Goal: Task Accomplishment & Management: Use online tool/utility

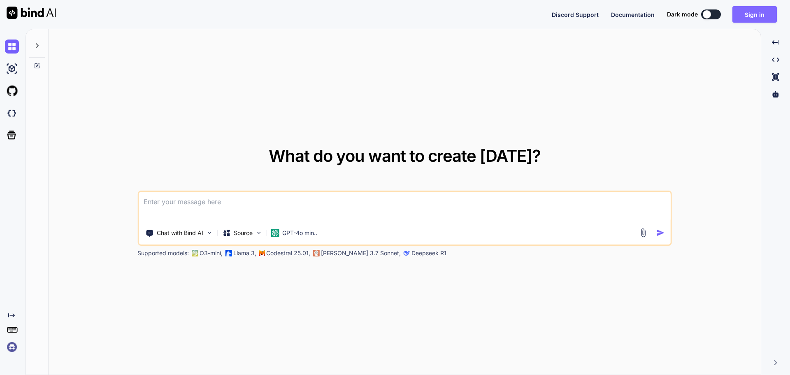
click at [755, 17] on button "Sign in" at bounding box center [754, 14] width 44 height 16
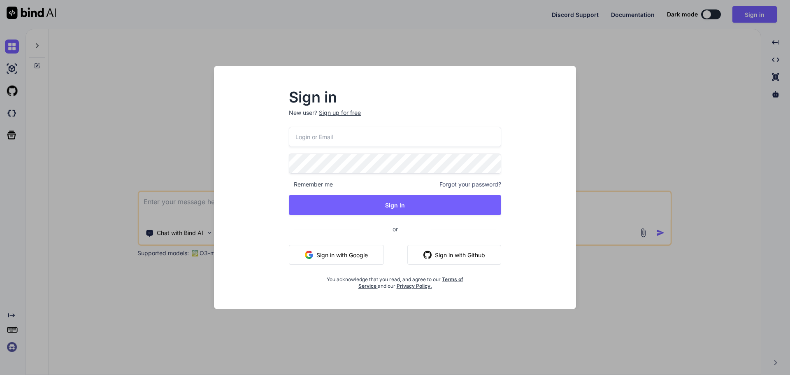
click at [351, 137] on input "email" at bounding box center [395, 137] width 212 height 20
type input "[EMAIL_ADDRESS][DOMAIN_NAME]"
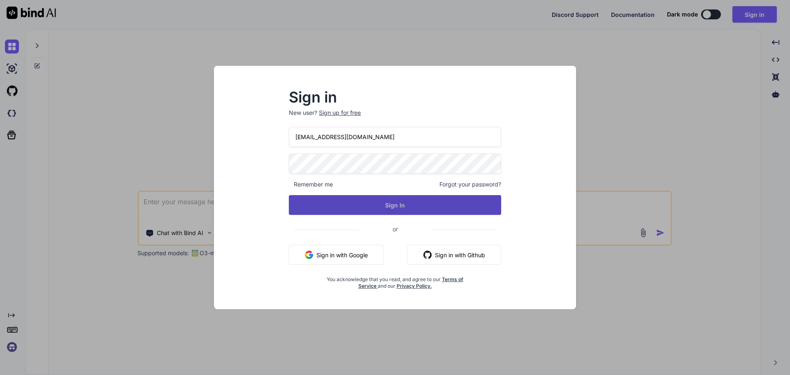
click at [323, 206] on button "Sign In" at bounding box center [395, 205] width 212 height 20
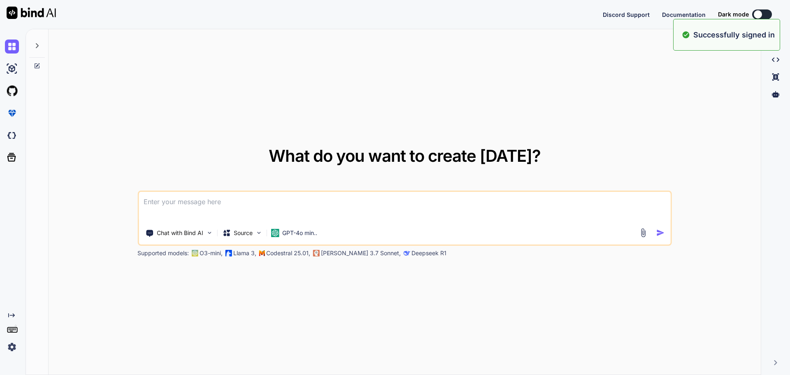
type textarea "x"
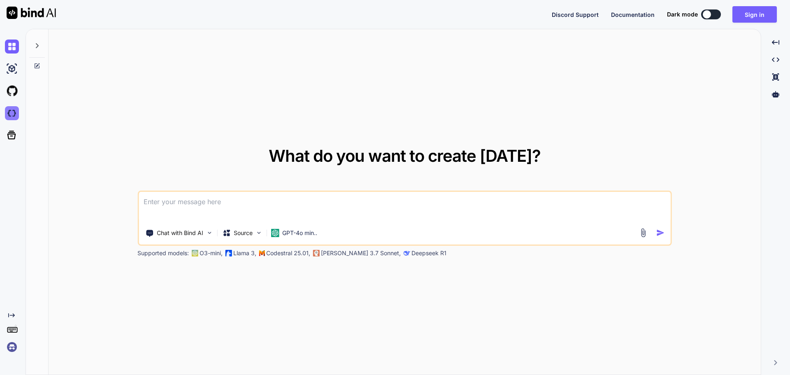
click at [6, 112] on img at bounding box center [12, 113] width 14 height 14
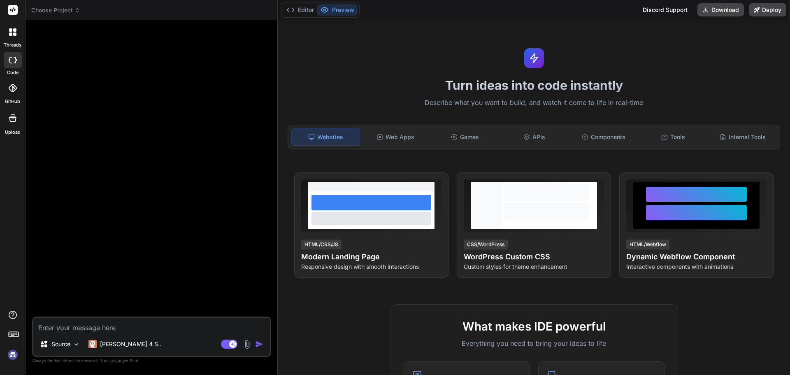
click at [74, 5] on header "Choose Project Created with Pixso." at bounding box center [152, 10] width 252 height 20
click at [72, 13] on span "Choose Project" at bounding box center [55, 10] width 49 height 8
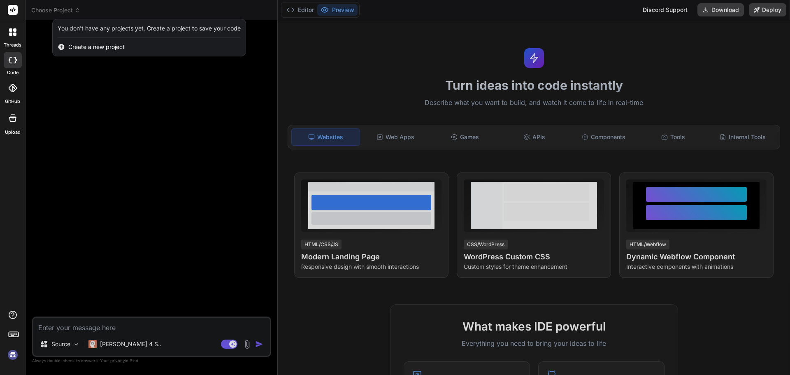
click at [190, 88] on div at bounding box center [395, 187] width 790 height 375
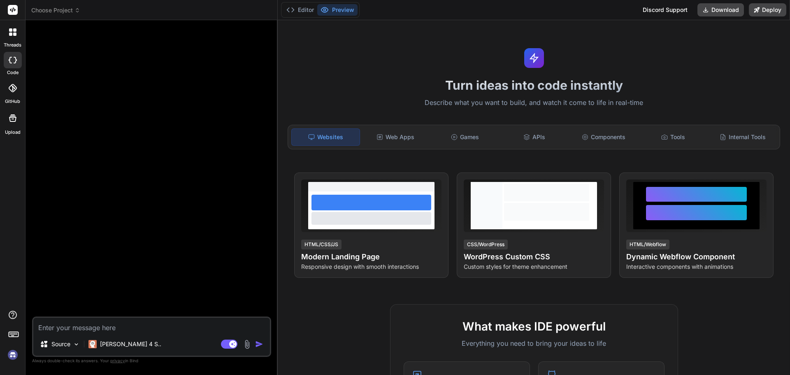
click at [71, 10] on span "Choose Project" at bounding box center [55, 10] width 49 height 8
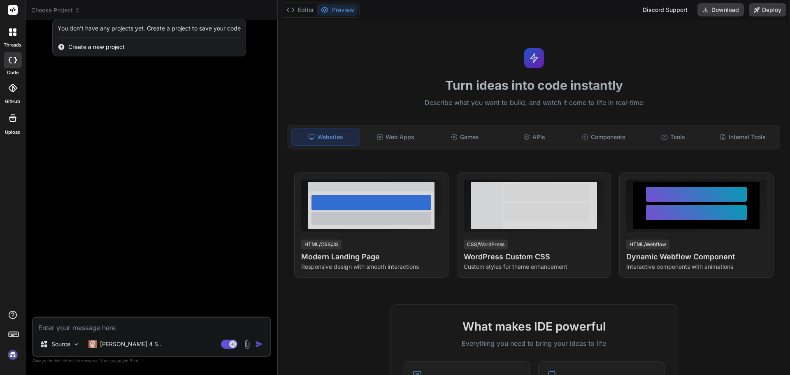
click at [90, 96] on div at bounding box center [395, 187] width 790 height 375
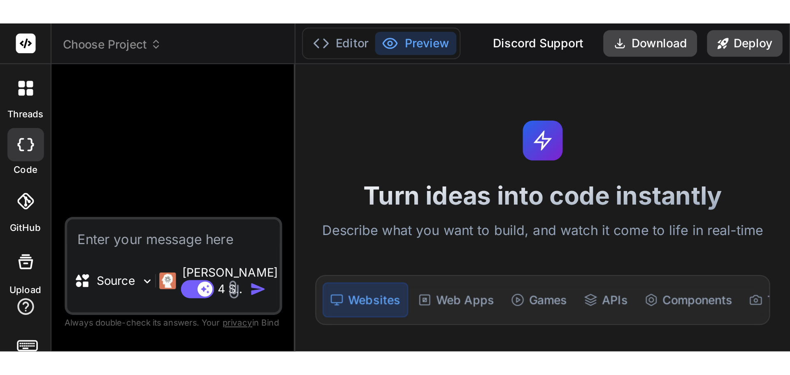
scroll to position [16, 0]
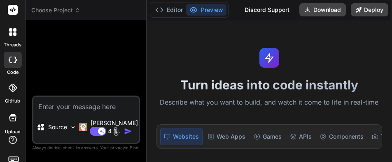
type textarea "x"
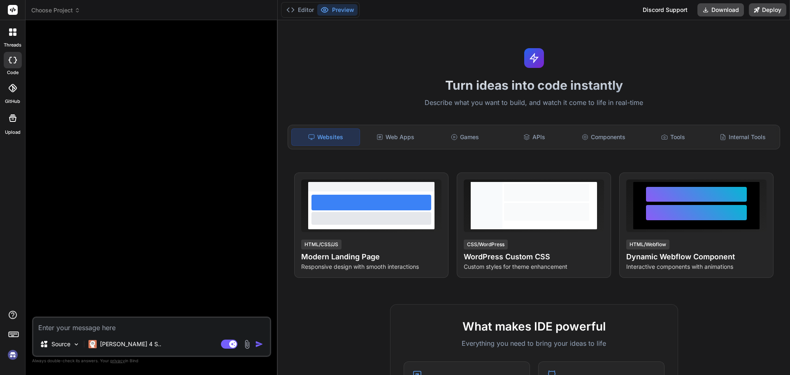
scroll to position [0, 0]
click at [78, 8] on icon at bounding box center [77, 10] width 6 height 6
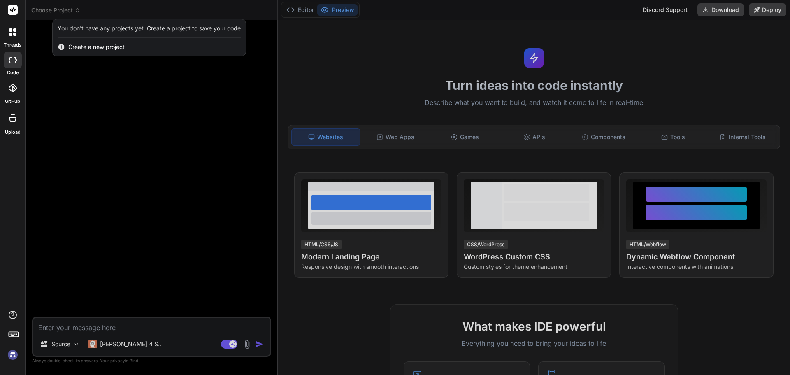
drag, startPoint x: 118, startPoint y: 122, endPoint x: 113, endPoint y: 133, distance: 12.5
click at [117, 124] on div at bounding box center [395, 187] width 790 height 375
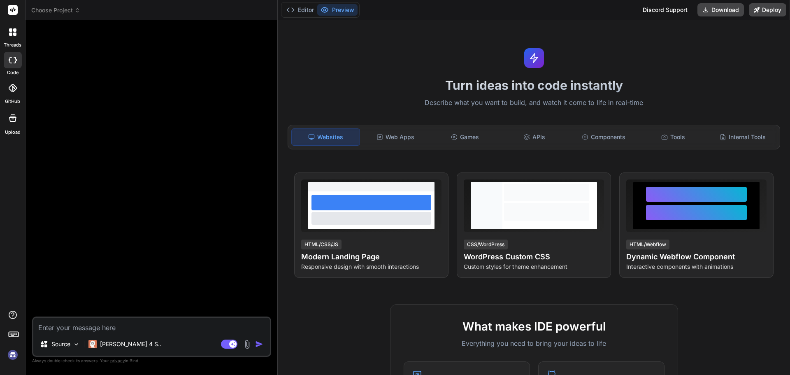
click at [14, 355] on img at bounding box center [13, 355] width 14 height 14
click at [11, 355] on img at bounding box center [13, 355] width 14 height 14
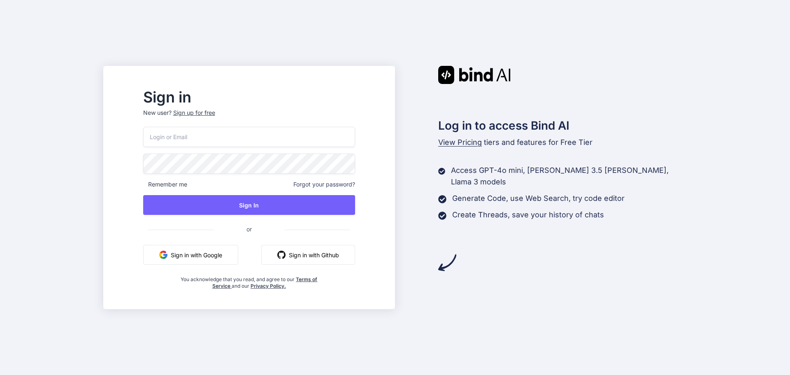
click at [193, 133] on input "email" at bounding box center [249, 137] width 212 height 20
type input "maisietrang@gmail.com"
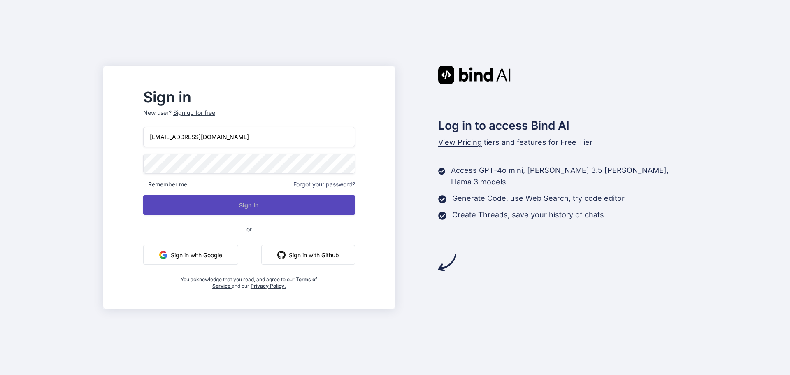
click at [228, 201] on button "Sign In" at bounding box center [249, 205] width 212 height 20
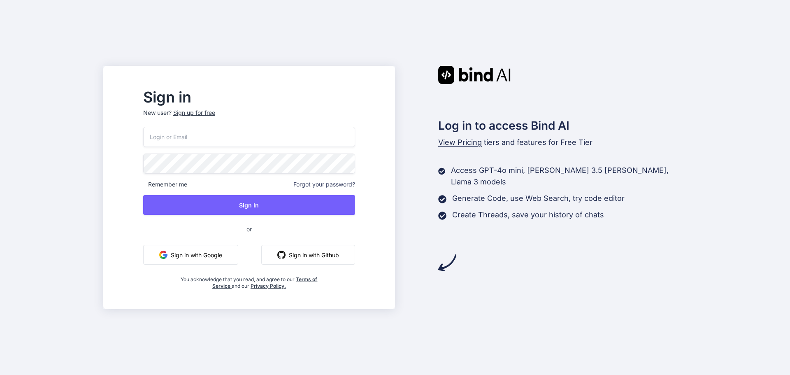
click at [234, 132] on input "email" at bounding box center [249, 137] width 212 height 20
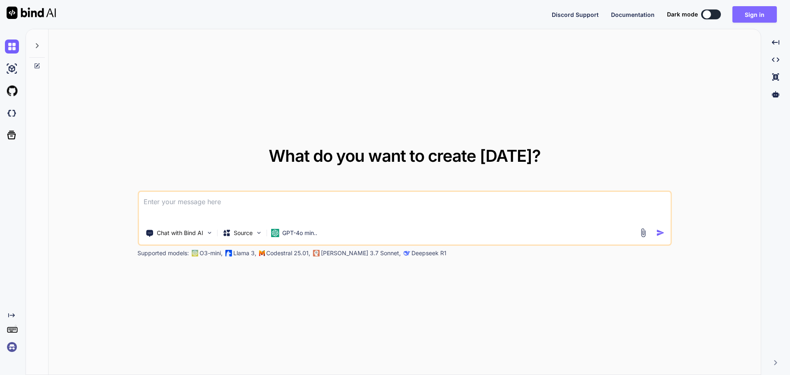
click at [756, 9] on button "Sign in" at bounding box center [754, 14] width 44 height 16
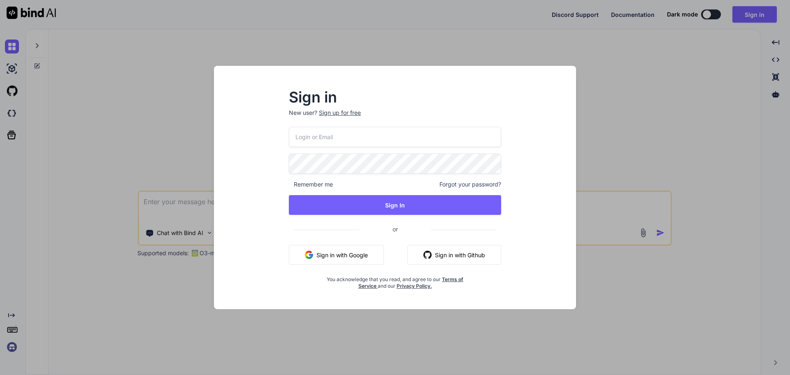
click at [350, 130] on input "email" at bounding box center [395, 137] width 212 height 20
type input "[EMAIL_ADDRESS][DOMAIN_NAME]"
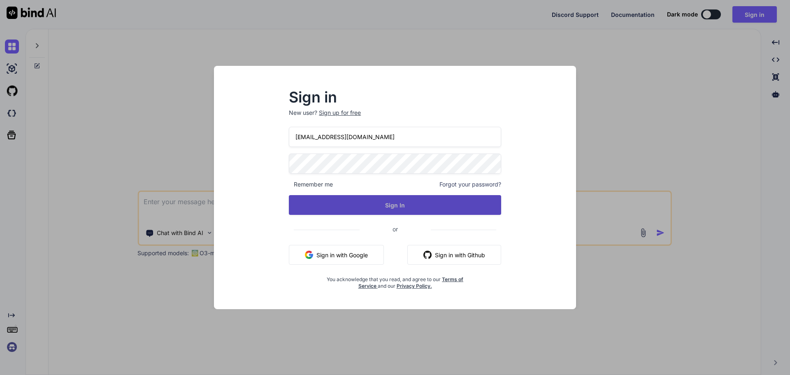
click at [357, 197] on button "Sign In" at bounding box center [395, 205] width 212 height 20
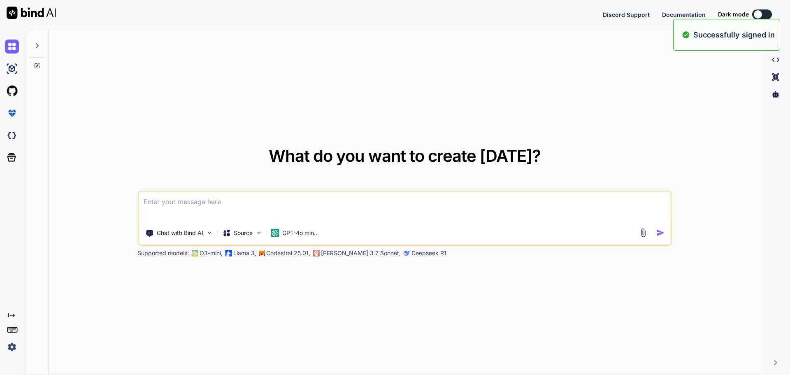
click at [14, 346] on img at bounding box center [12, 347] width 14 height 14
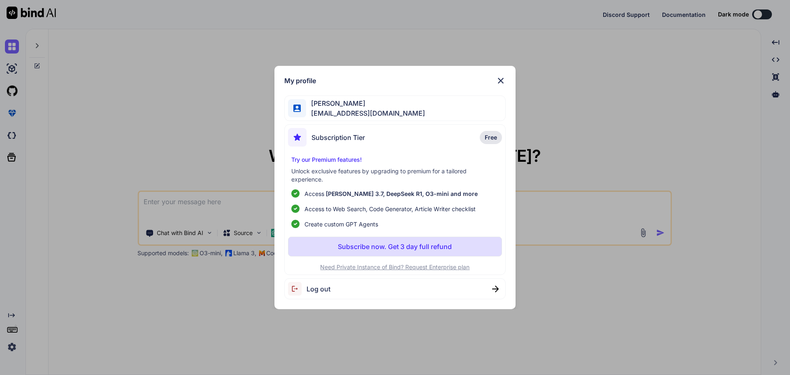
type textarea "x"
click at [481, 140] on p "Free" at bounding box center [491, 137] width 22 height 13
click at [500, 84] on img at bounding box center [501, 81] width 10 height 10
